Goal: Transaction & Acquisition: Obtain resource

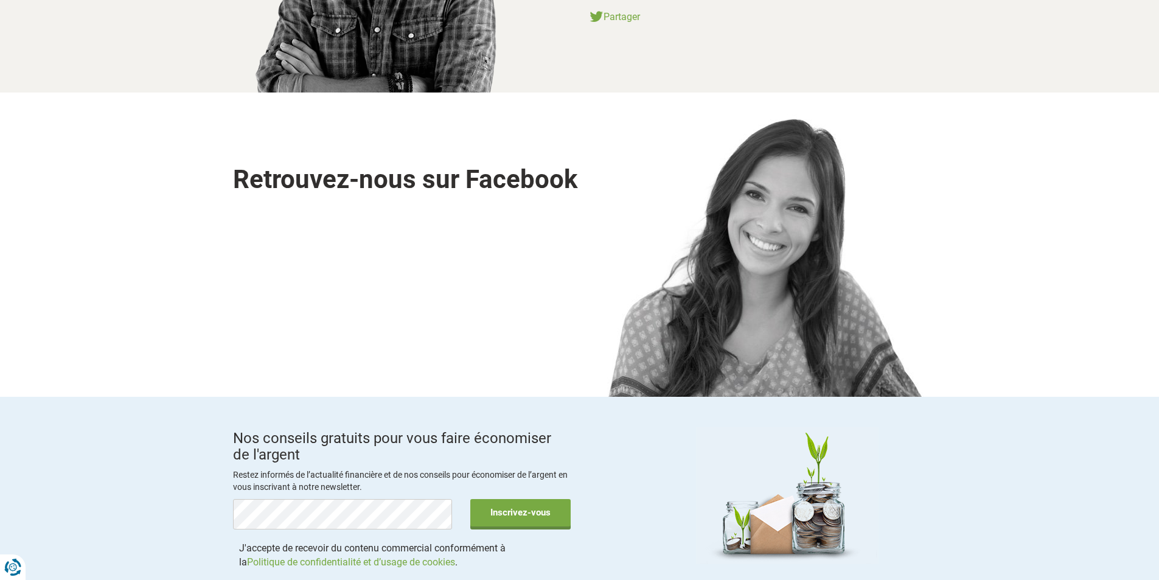
scroll to position [1825, 0]
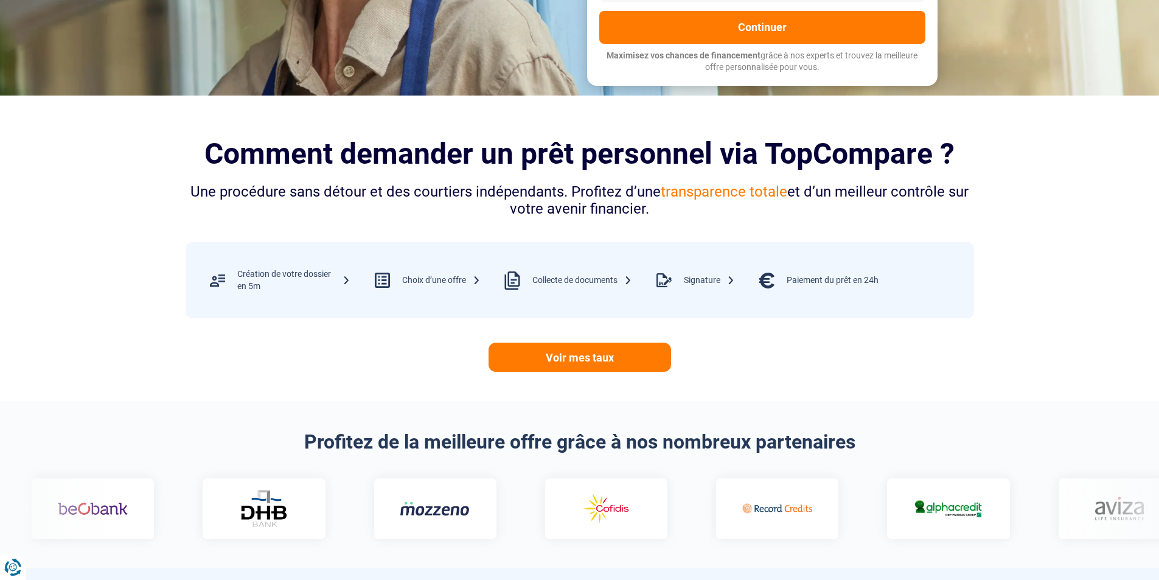
scroll to position [791, 0]
